Goal: Information Seeking & Learning: Learn about a topic

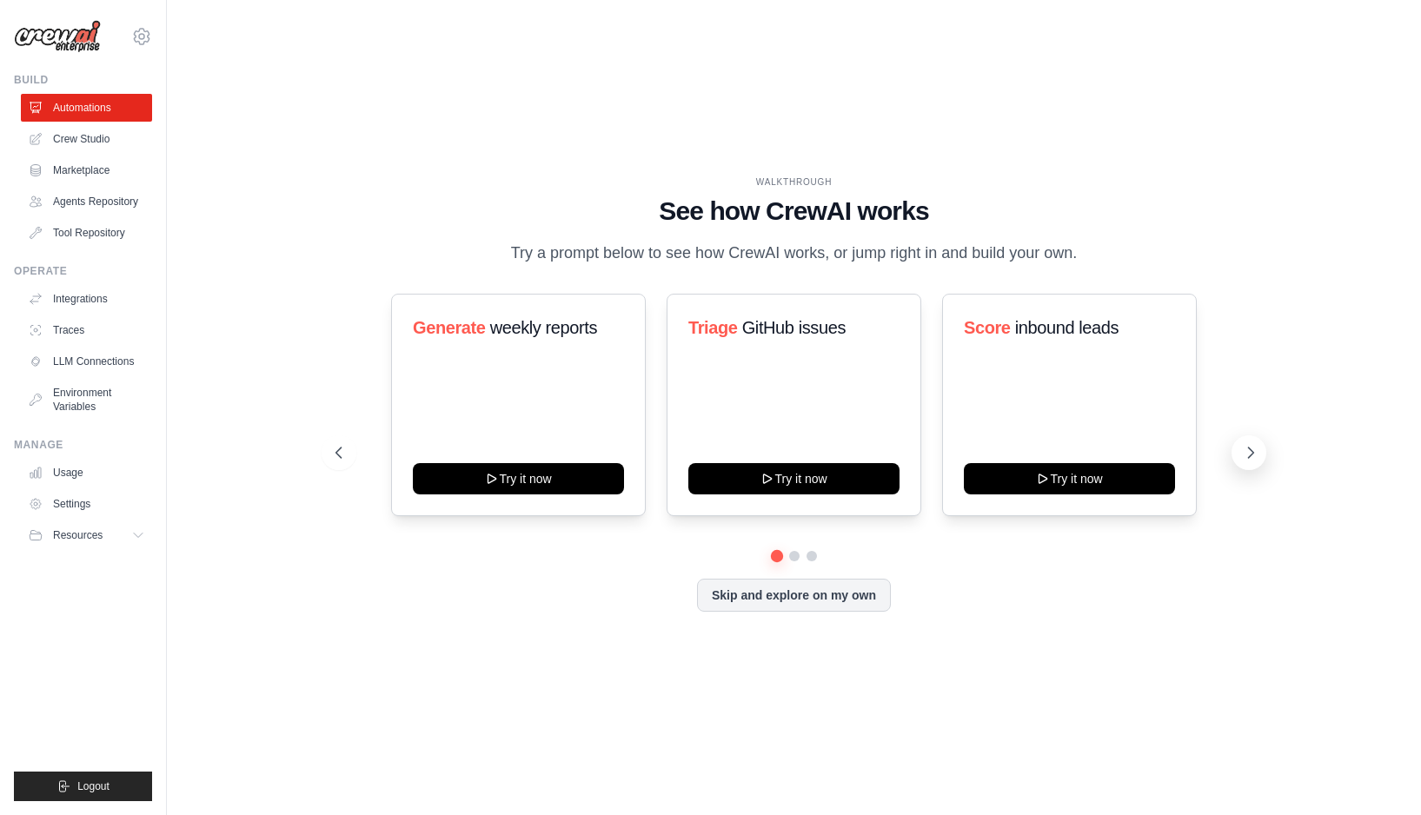
click at [1253, 451] on icon at bounding box center [1250, 452] width 17 height 17
click at [83, 138] on link "Crew Studio" at bounding box center [88, 139] width 131 height 28
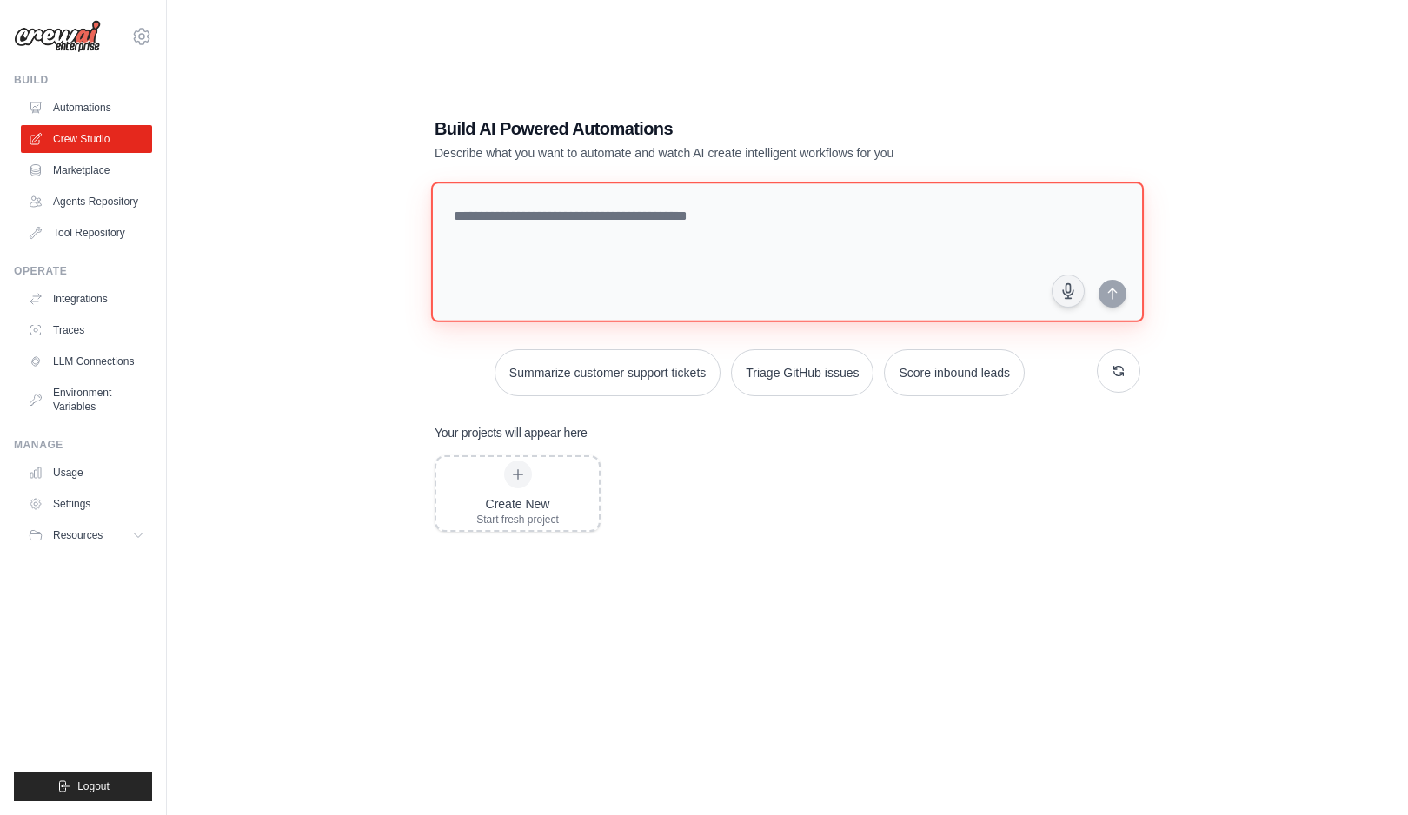
click at [632, 231] on textarea at bounding box center [787, 252] width 713 height 141
click at [87, 183] on link "Marketplace" at bounding box center [88, 170] width 131 height 28
click at [89, 169] on link "Marketplace" at bounding box center [88, 170] width 131 height 28
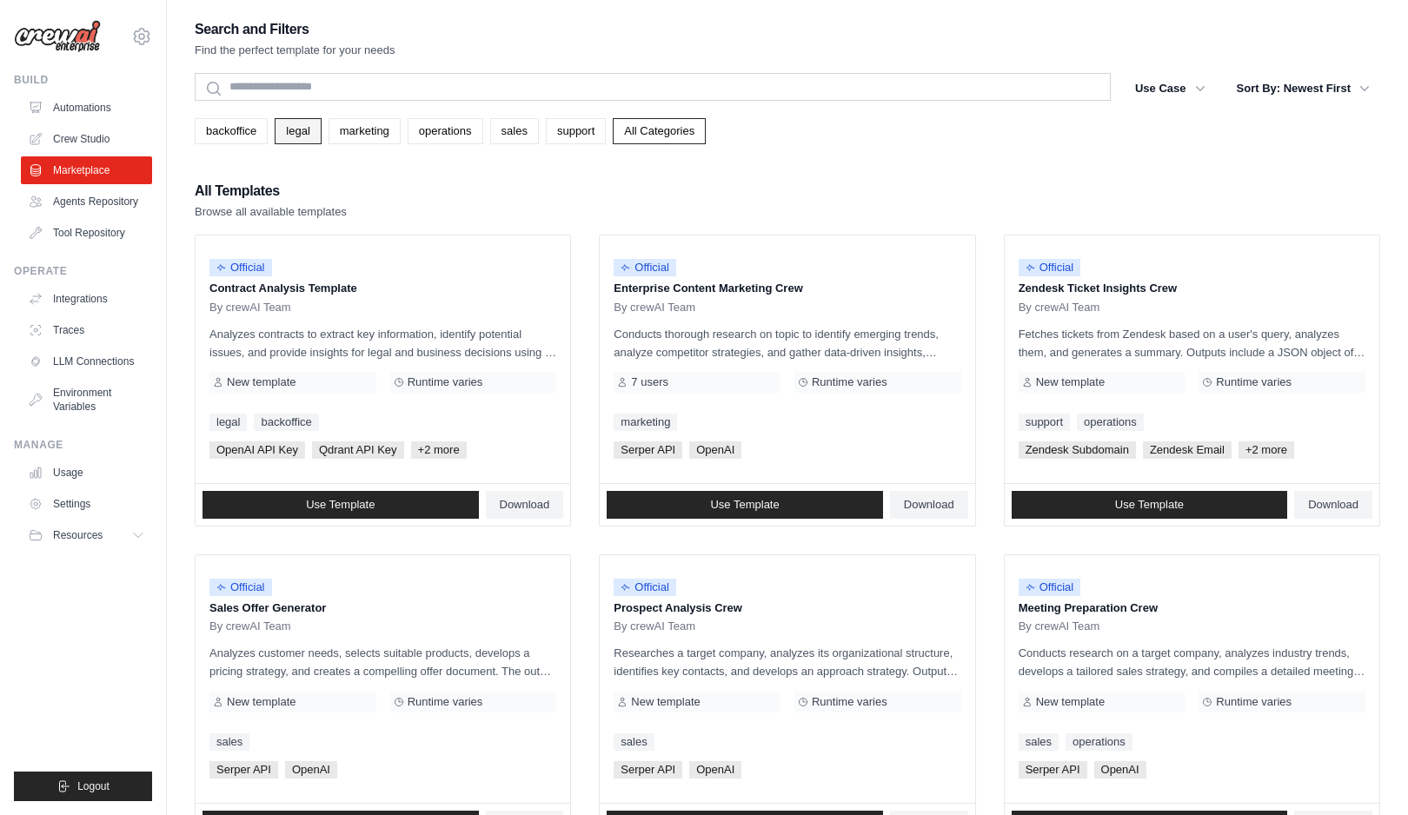
click at [295, 138] on link "legal" at bounding box center [298, 131] width 46 height 26
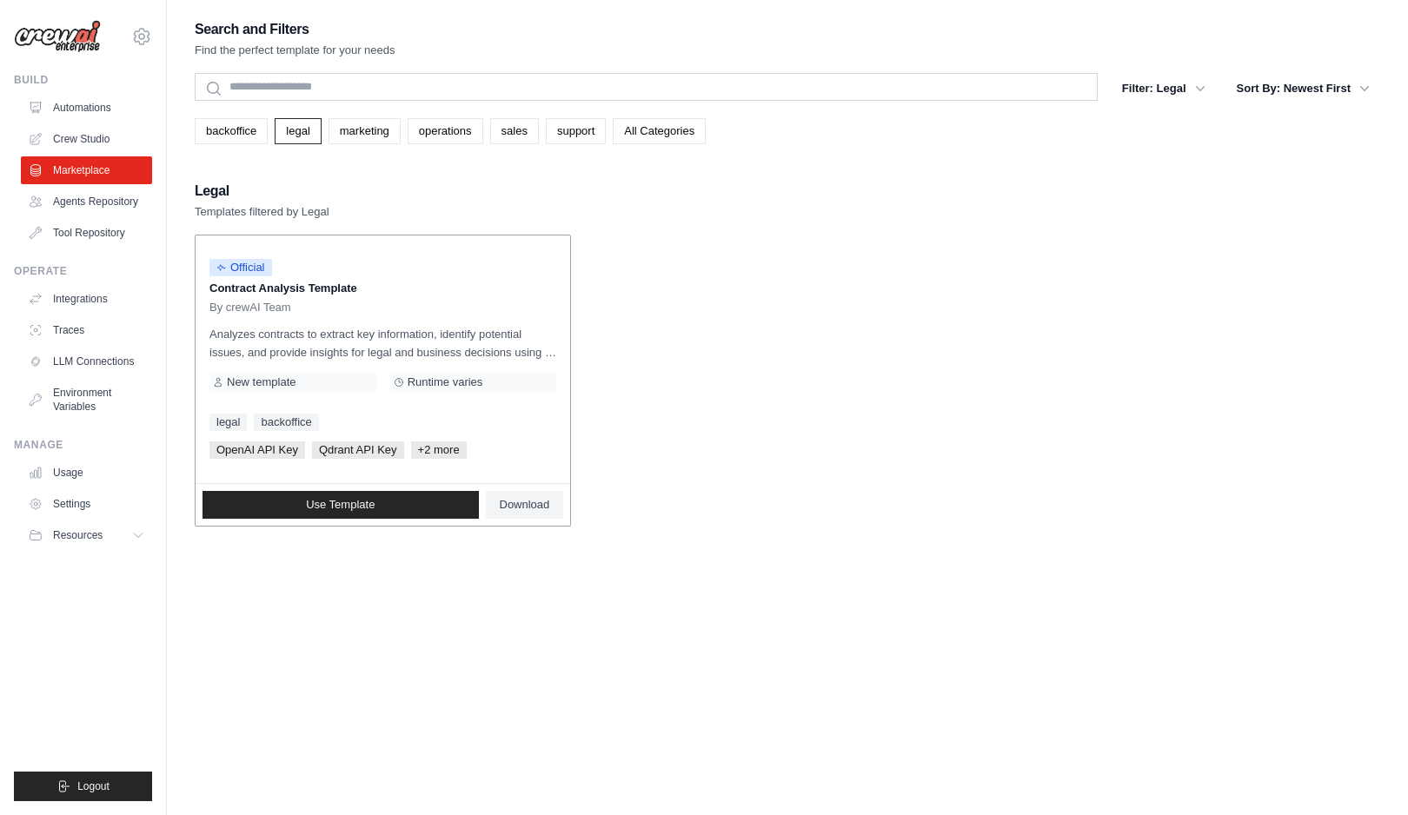
click at [442, 384] on span "Runtime varies" at bounding box center [446, 382] width 76 height 14
click at [420, 415] on div "legal backoffice" at bounding box center [382, 422] width 347 height 17
click at [442, 450] on span "+2 more" at bounding box center [439, 449] width 56 height 17
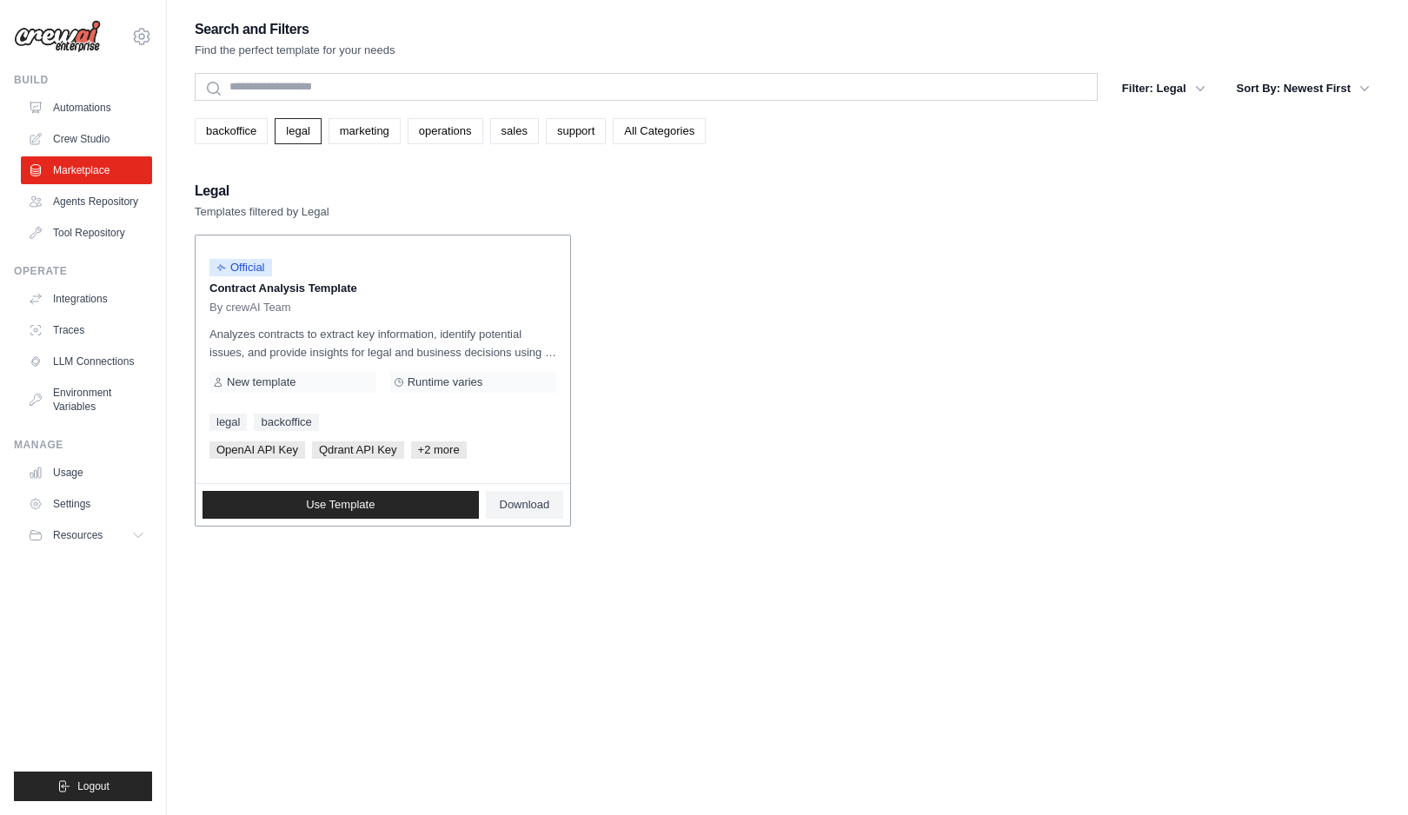
click at [317, 292] on p "Contract Analysis Template" at bounding box center [382, 288] width 347 height 17
click at [73, 200] on link "Agents Repository" at bounding box center [88, 202] width 131 height 28
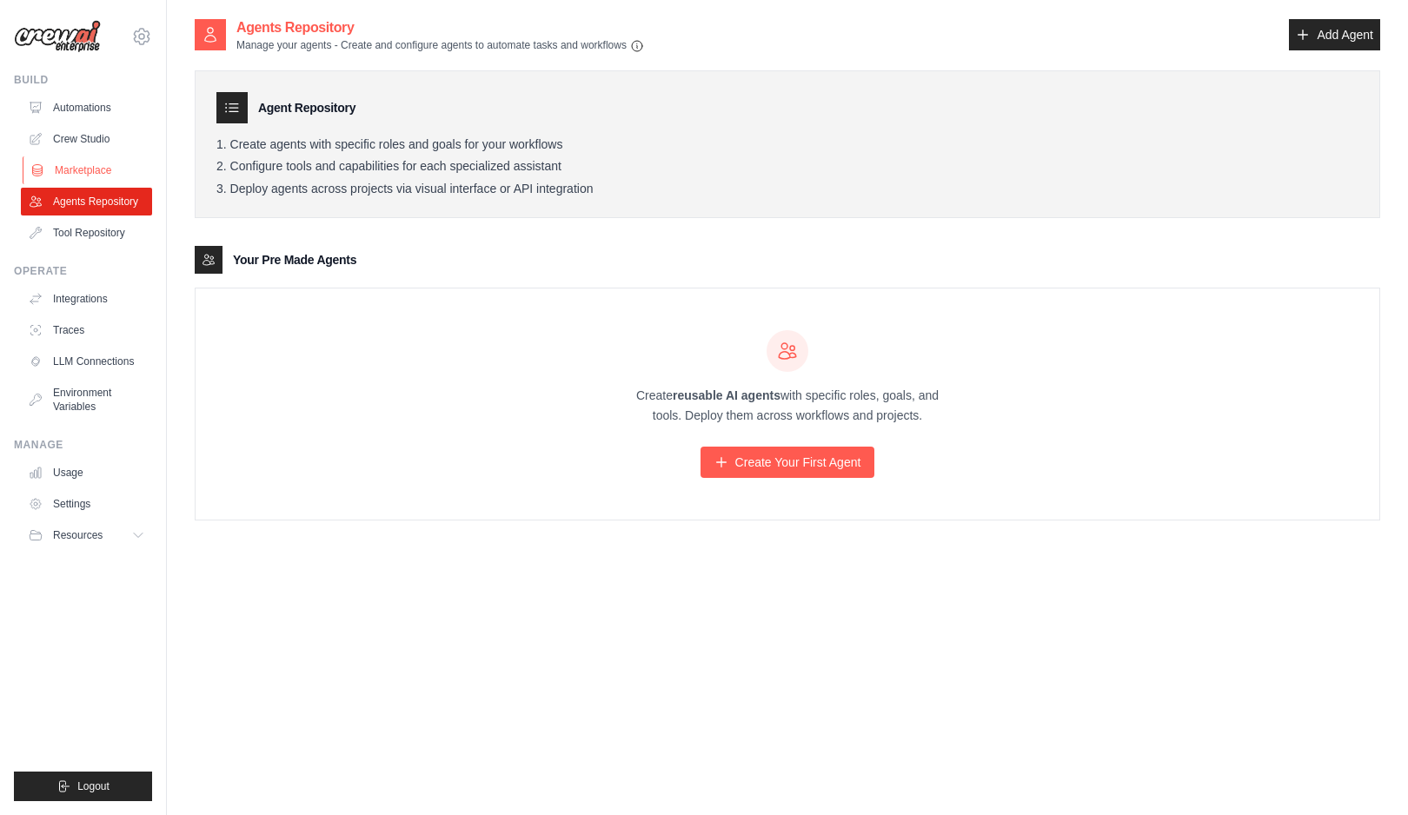
click at [90, 159] on link "Marketplace" at bounding box center [88, 170] width 131 height 28
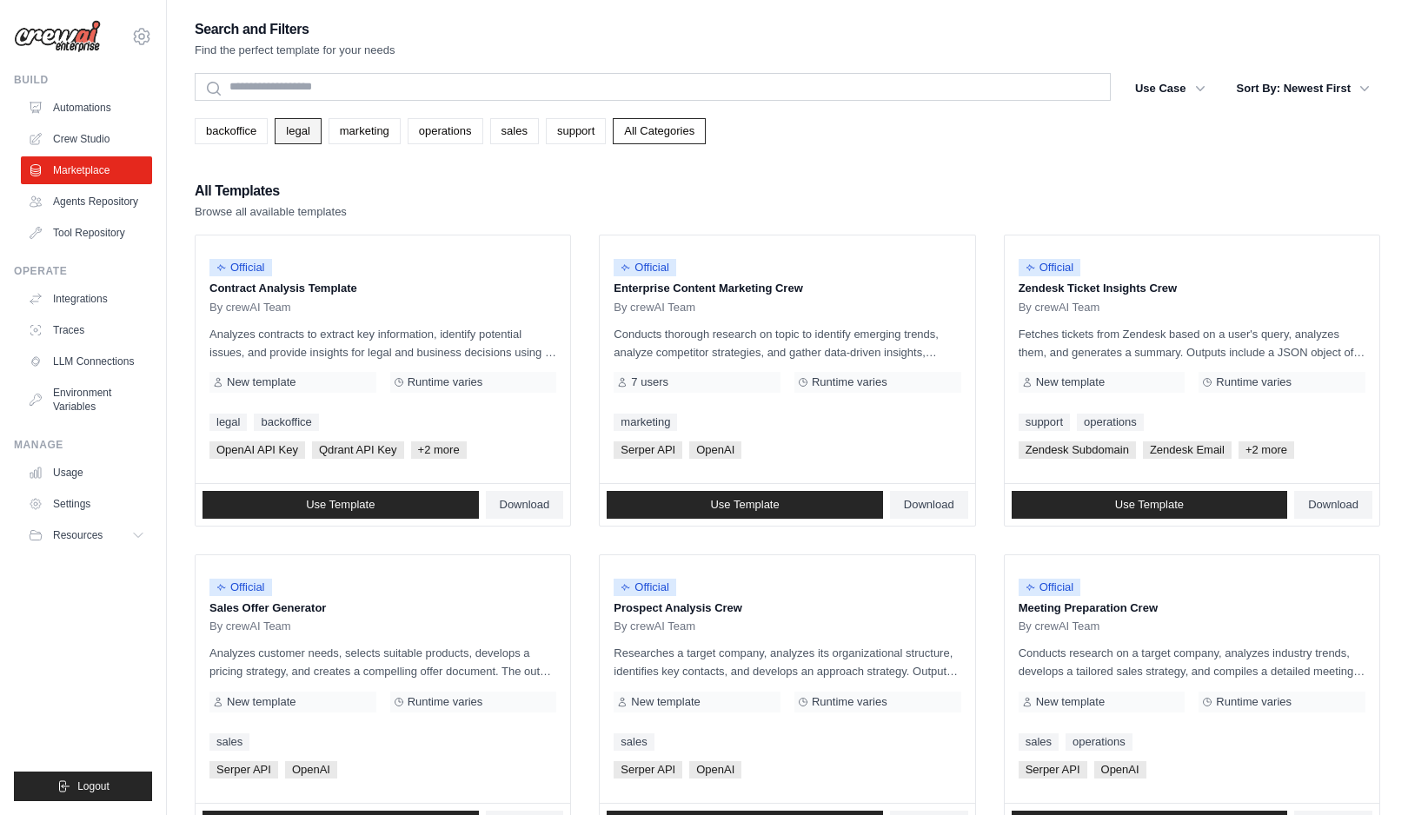
click at [303, 134] on link "legal" at bounding box center [298, 131] width 46 height 26
